Goal: Information Seeking & Learning: Understand process/instructions

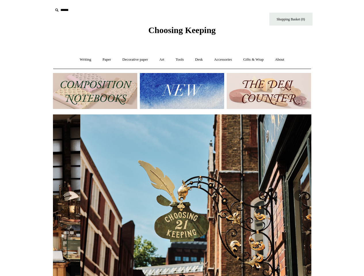
scroll to position [0, 258]
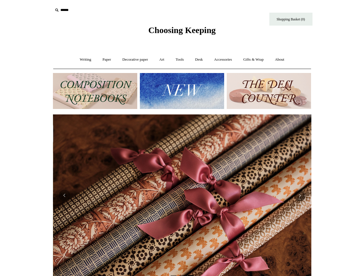
scroll to position [0, 517]
